Goal: Use online tool/utility: Utilize a website feature to perform a specific function

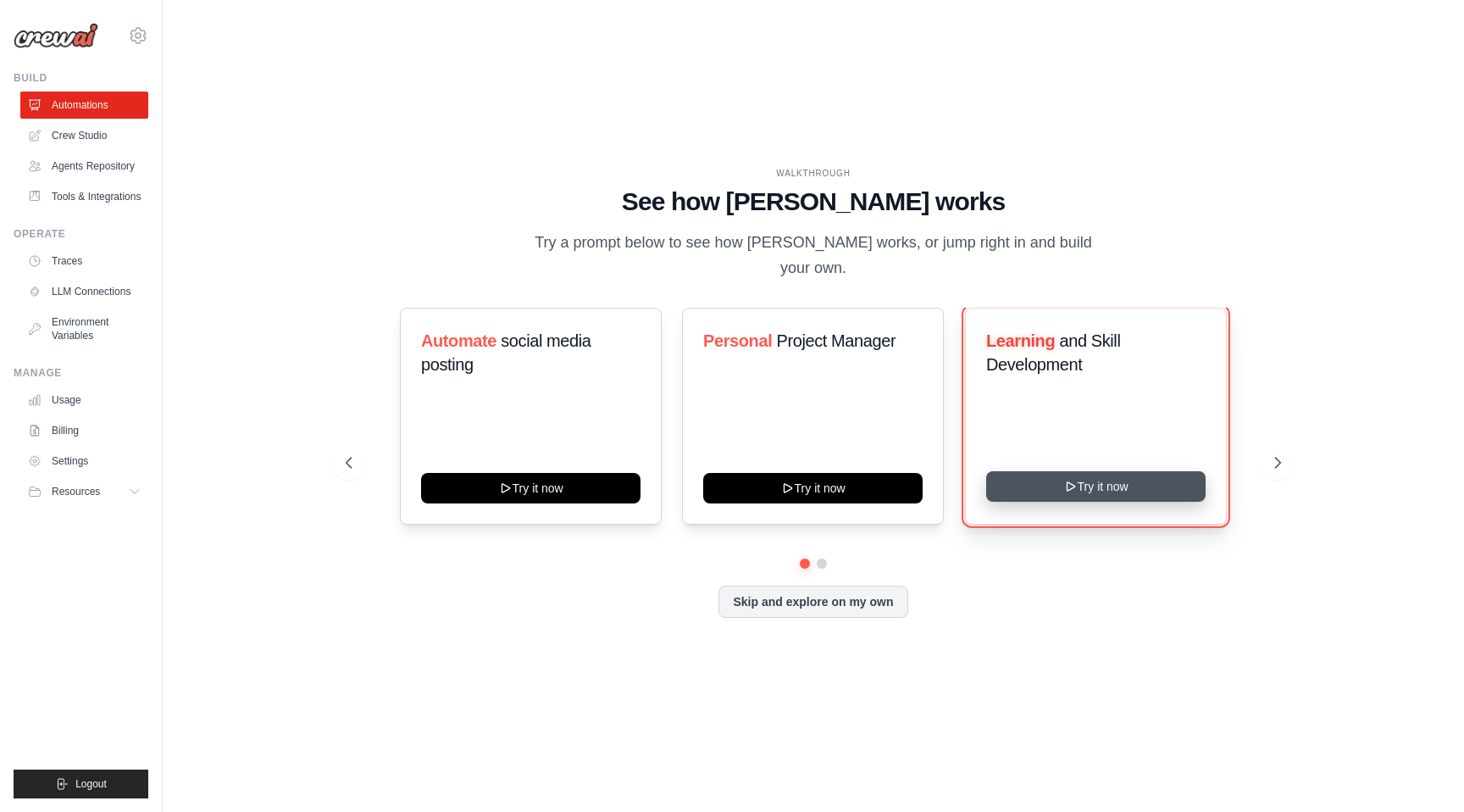
click at [1049, 481] on button "Try it now" at bounding box center [1095, 486] width 219 height 30
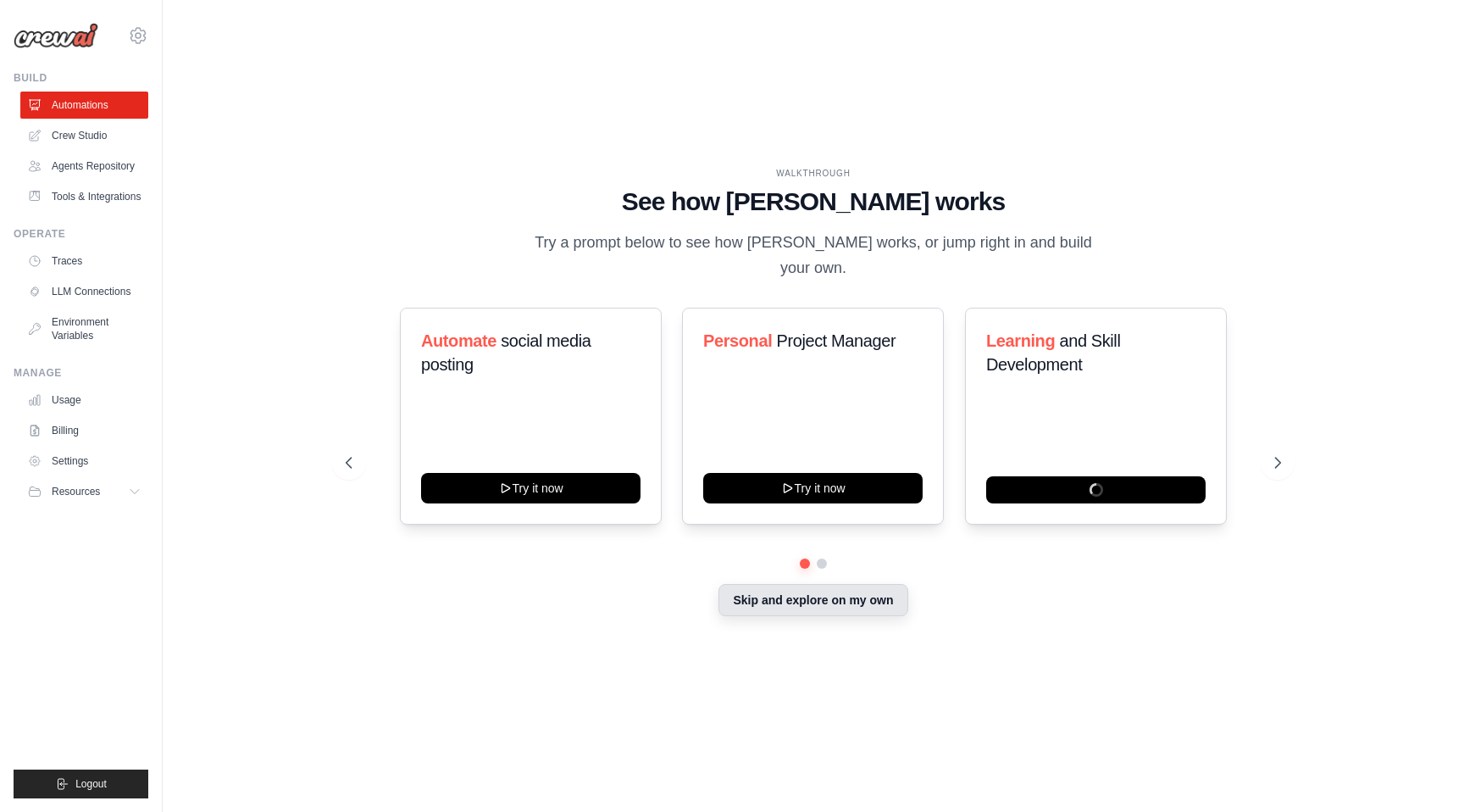
click at [827, 589] on button "Skip and explore on my own" at bounding box center [813, 599] width 189 height 32
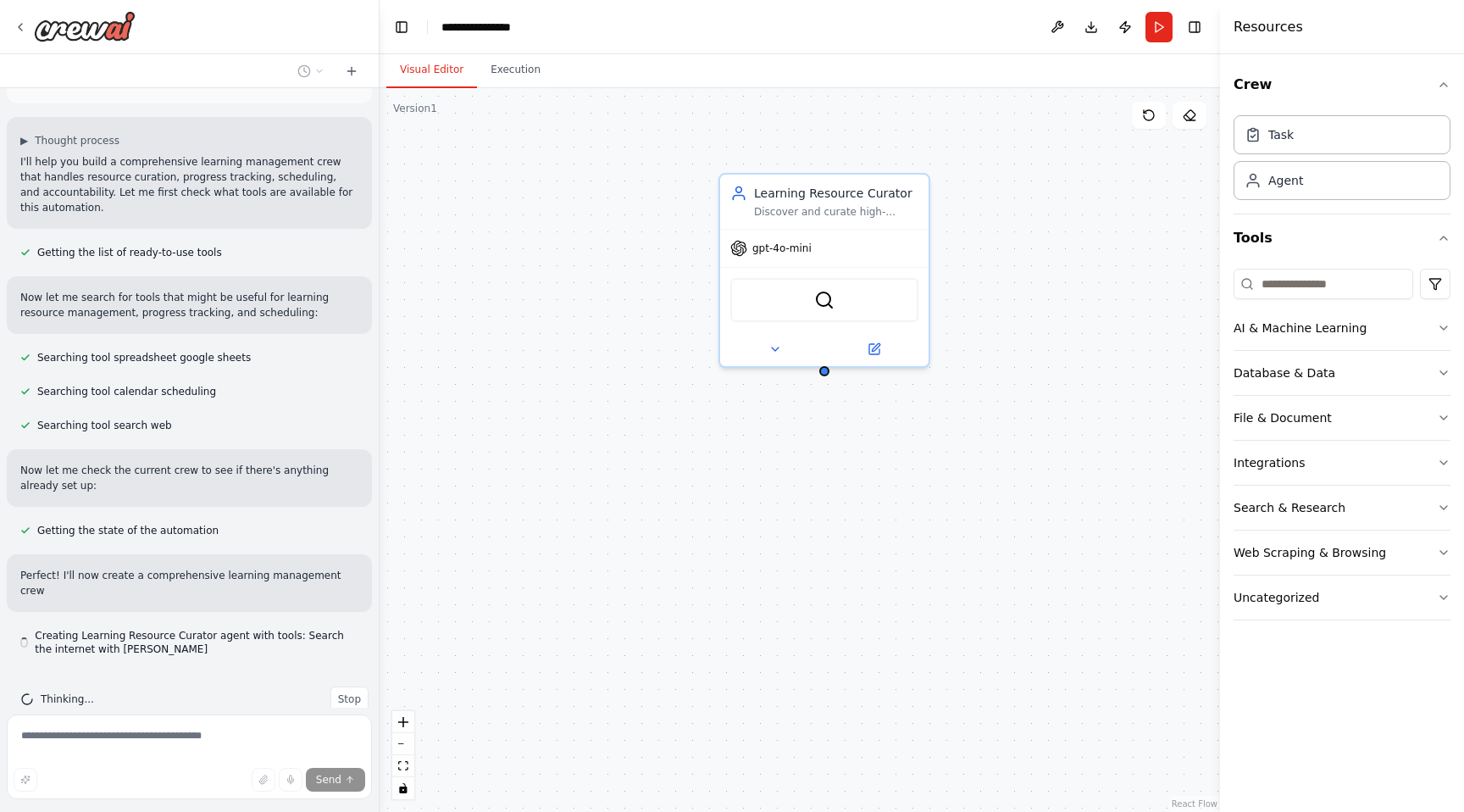
scroll to position [102, 0]
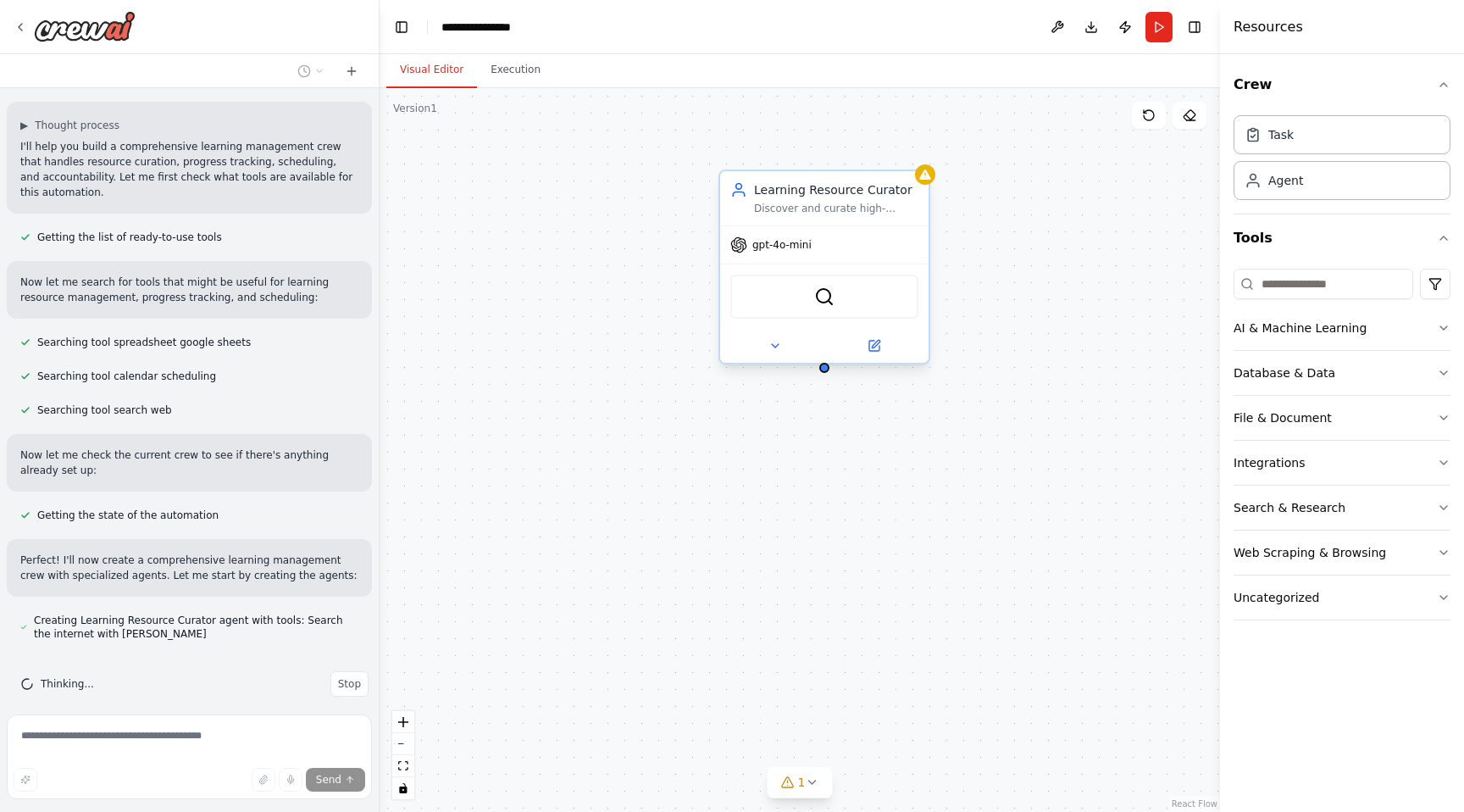
click at [851, 252] on div "gpt-4o-mini" at bounding box center [824, 245] width 208 height 38
click at [830, 251] on div "gpt-4o-mini" at bounding box center [824, 245] width 208 height 38
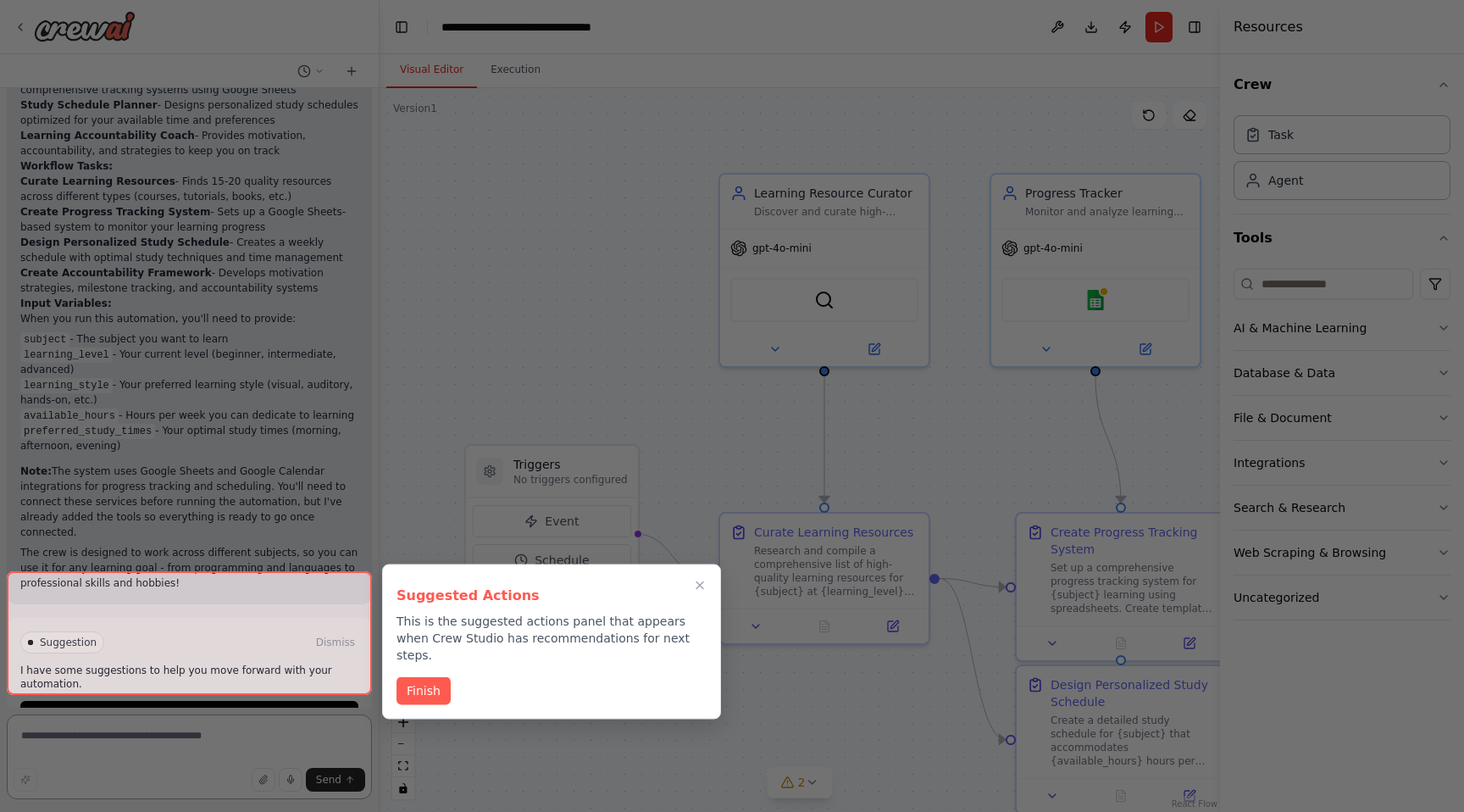
scroll to position [1289, 0]
click at [419, 675] on button "Finish" at bounding box center [424, 689] width 54 height 28
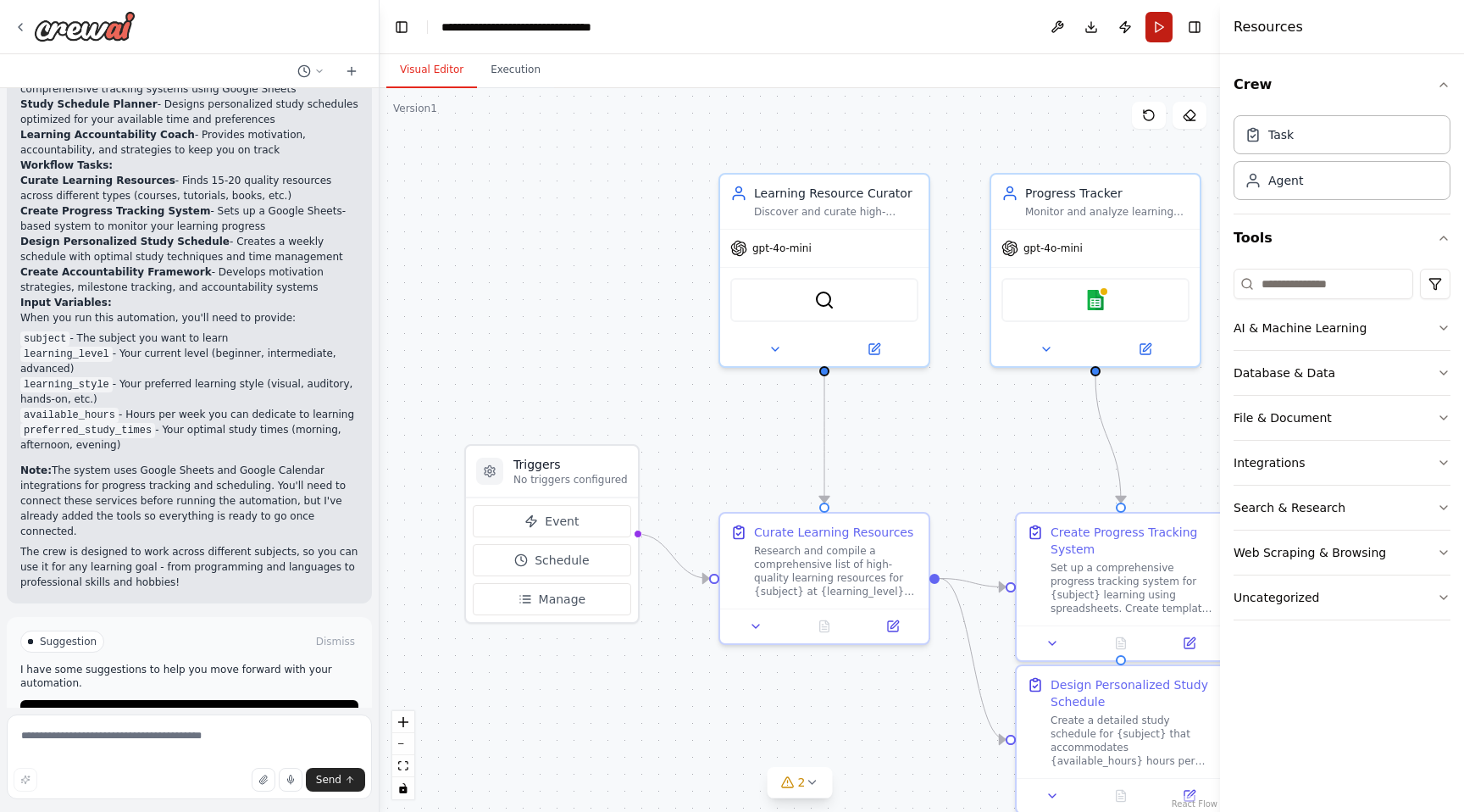
click at [1164, 30] on button "Run" at bounding box center [1160, 27] width 28 height 30
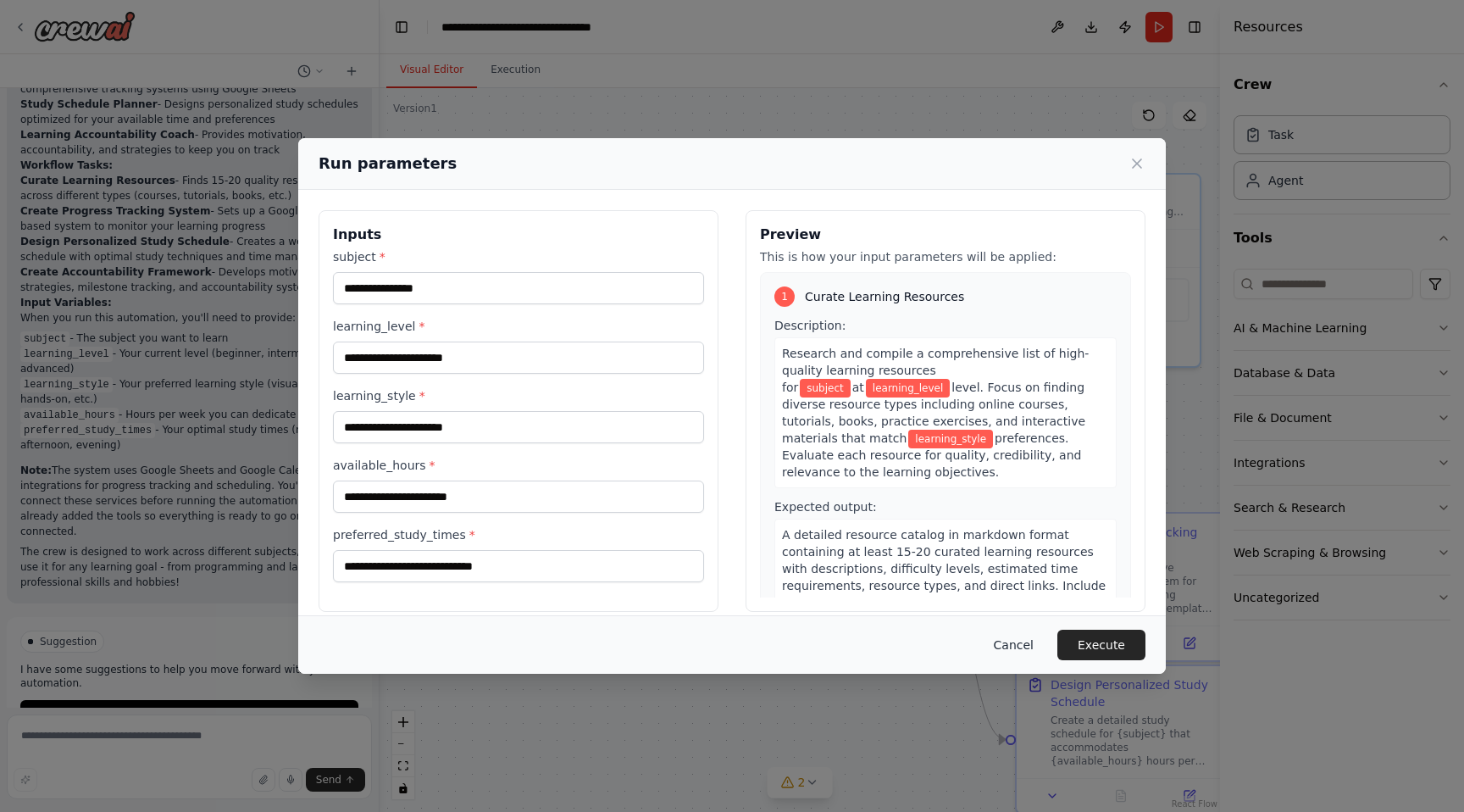
click at [1016, 639] on button "Cancel" at bounding box center [1014, 644] width 67 height 30
